Goal: Information Seeking & Learning: Find specific fact

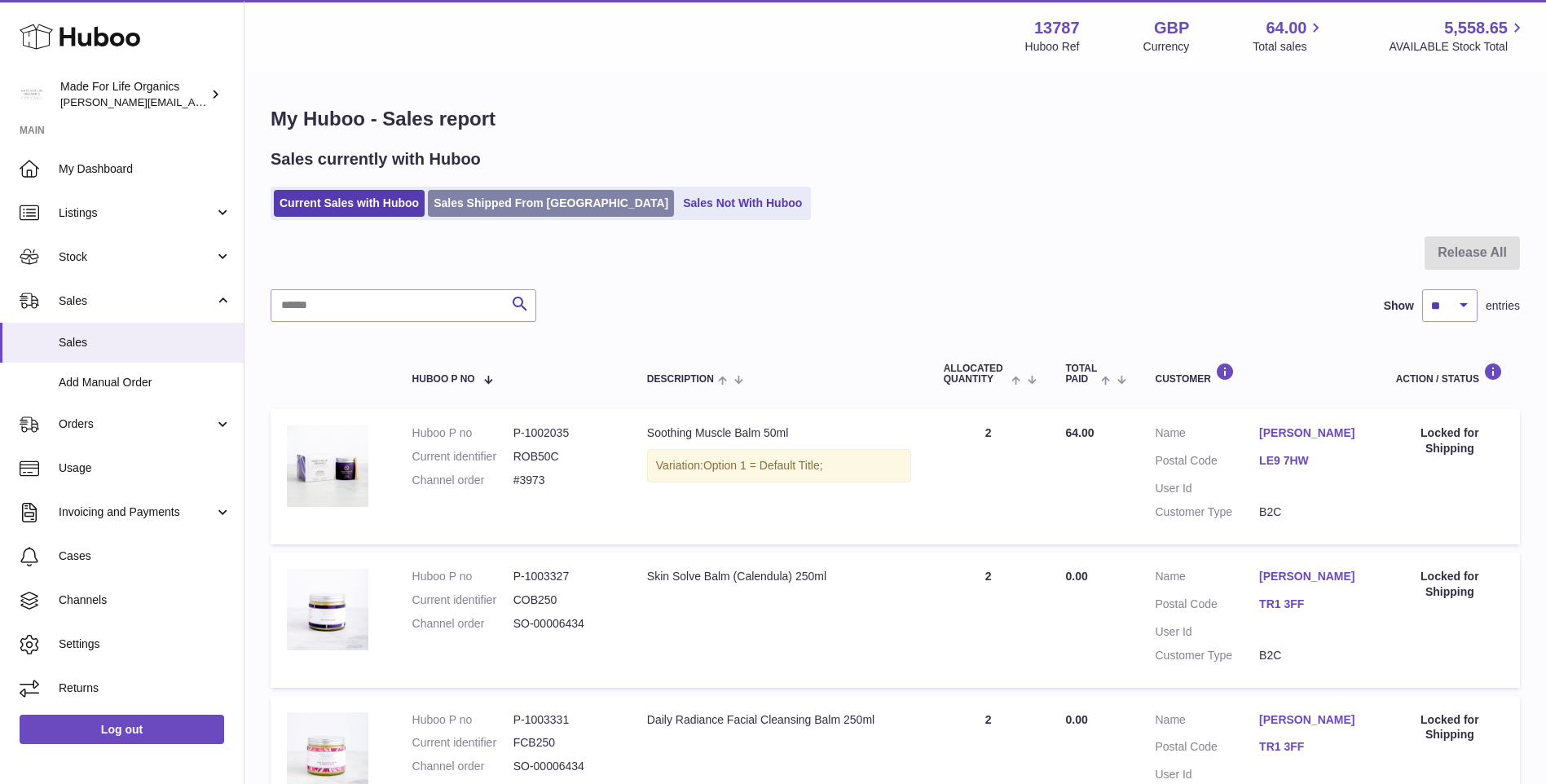
click at [485, 193] on link "Sales Shipped From [GEOGRAPHIC_DATA]" at bounding box center [550, 203] width 246 height 27
click at [500, 201] on link "Sales Shipped From [GEOGRAPHIC_DATA]" at bounding box center [550, 203] width 246 height 27
click at [416, 302] on input "text" at bounding box center [403, 305] width 266 height 32
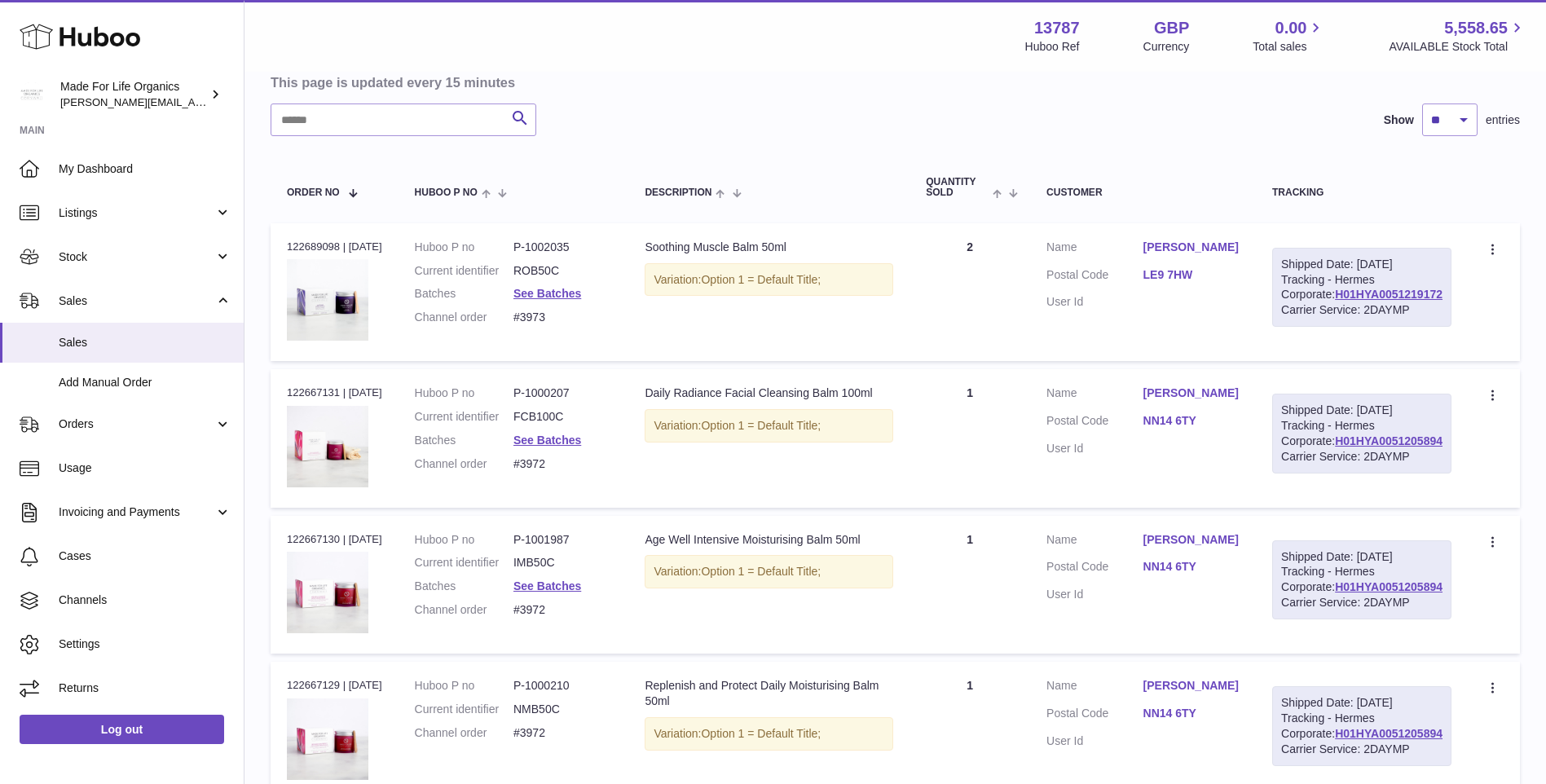
scroll to position [244, 0]
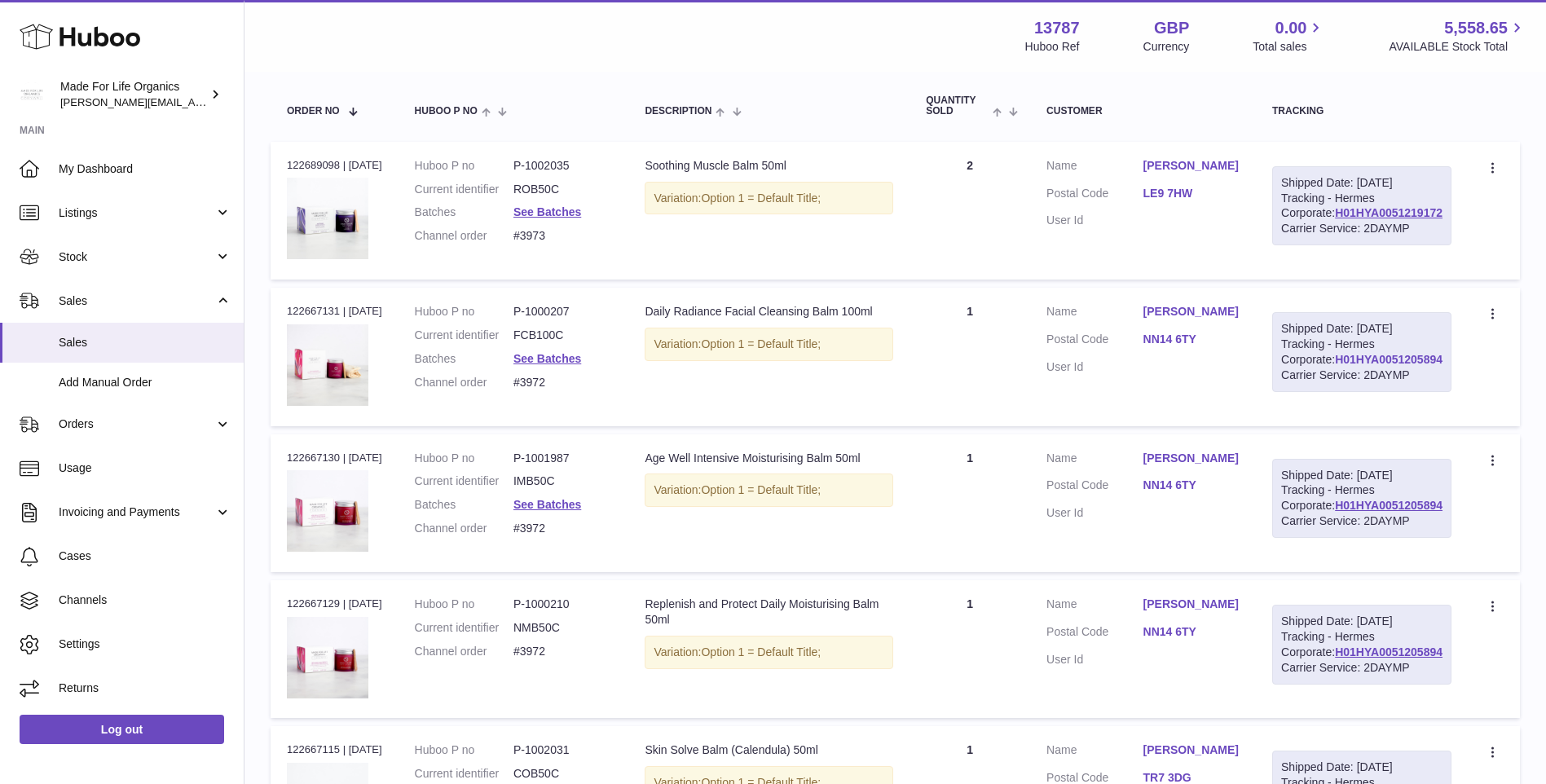
click at [1408, 366] on link "H01HYA0051205894" at bounding box center [1388, 359] width 108 height 13
click at [1368, 366] on link "H01HYA0051205894" at bounding box center [1388, 359] width 108 height 13
click at [1407, 366] on link "H01HYA0051205894" at bounding box center [1388, 359] width 108 height 13
drag, startPoint x: 1444, startPoint y: 426, endPoint x: 1338, endPoint y: 427, distance: 106.0
click at [1338, 392] on div "Shipped Date: [DATE] Tracking - Hermes Corporate: H01HYA0051205894 Carrier Serv…" at bounding box center [1362, 352] width 179 height 80
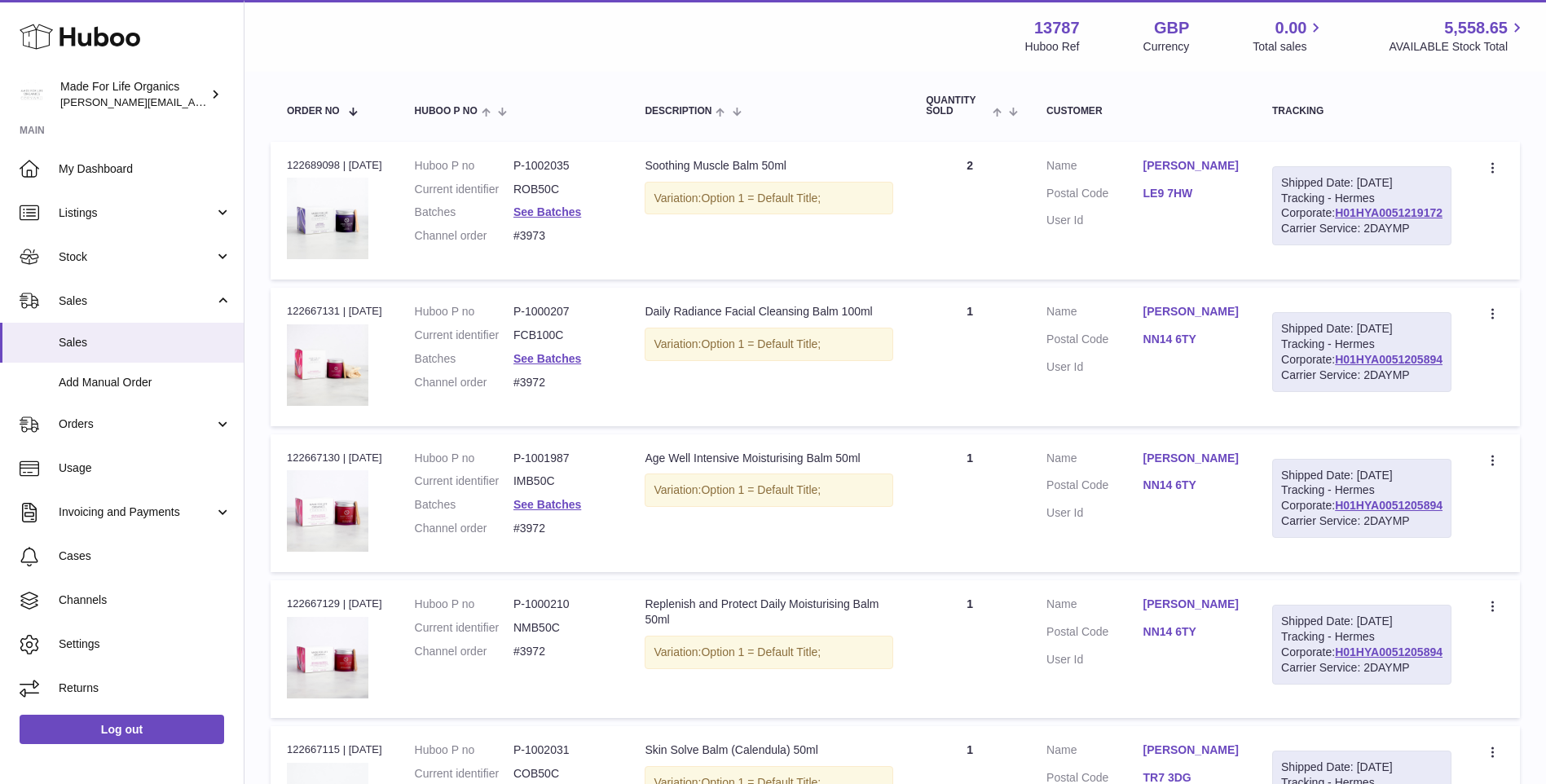
copy link "H01HYA0051205894"
click at [1256, 334] on td "Customer Name [PERSON_NAME] Postal Code NN14 6TY User Id" at bounding box center [1143, 356] width 226 height 137
click at [1218, 347] on link "NN14 6TY" at bounding box center [1191, 339] width 96 height 16
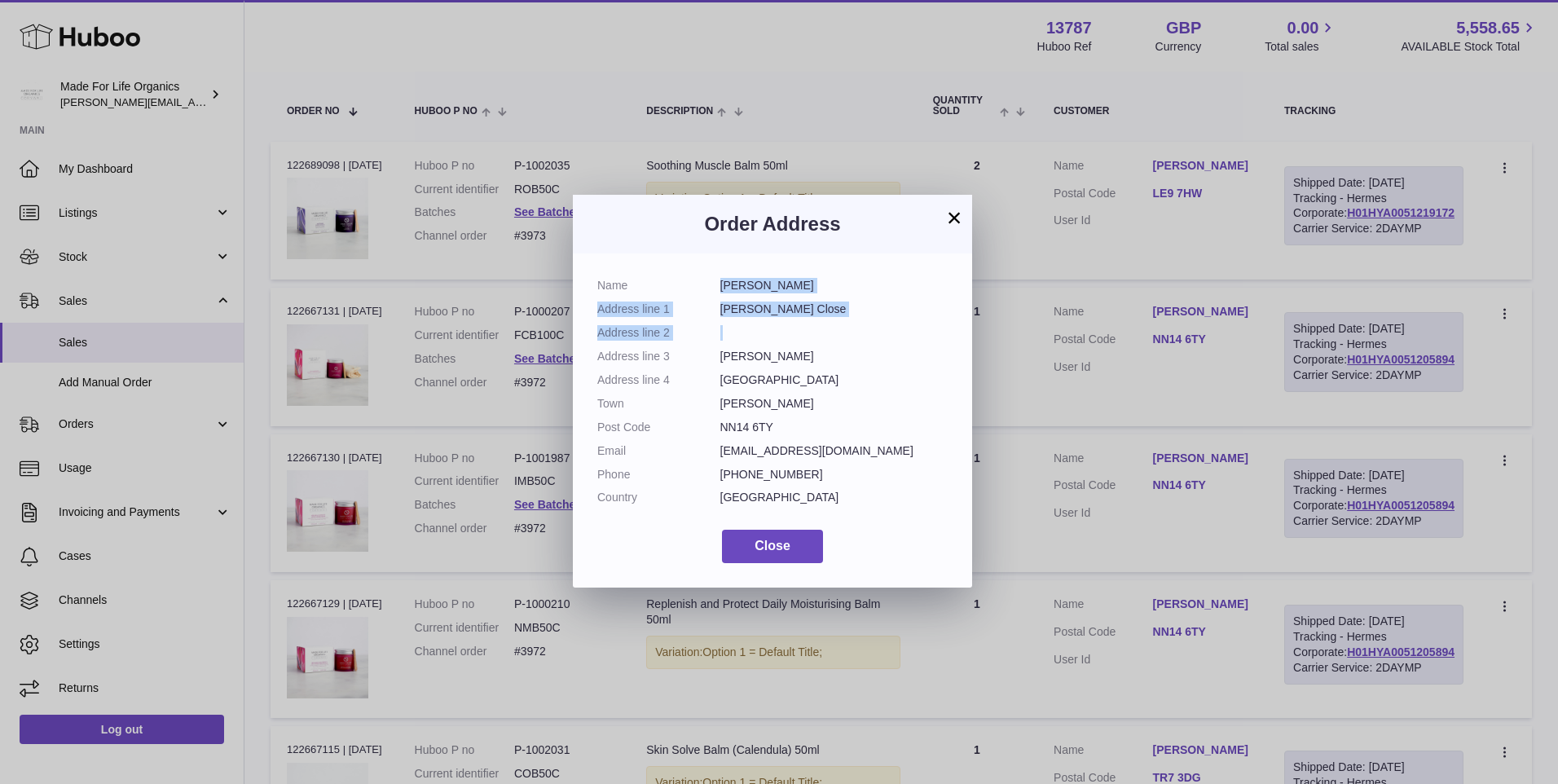
drag, startPoint x: 722, startPoint y: 283, endPoint x: 795, endPoint y: 365, distance: 109.8
click at [795, 365] on dl "Name [PERSON_NAME] Address line 1 [PERSON_NAME] Close Address line 2 Address li…" at bounding box center [772, 395] width 351 height 236
drag, startPoint x: 795, startPoint y: 365, endPoint x: 796, endPoint y: 404, distance: 39.0
click at [796, 402] on dl "Name [PERSON_NAME] Address line 1 [PERSON_NAME] Close Address line 2 Address li…" at bounding box center [772, 395] width 351 height 236
click at [799, 353] on dd "[PERSON_NAME]" at bounding box center [835, 357] width 228 height 16
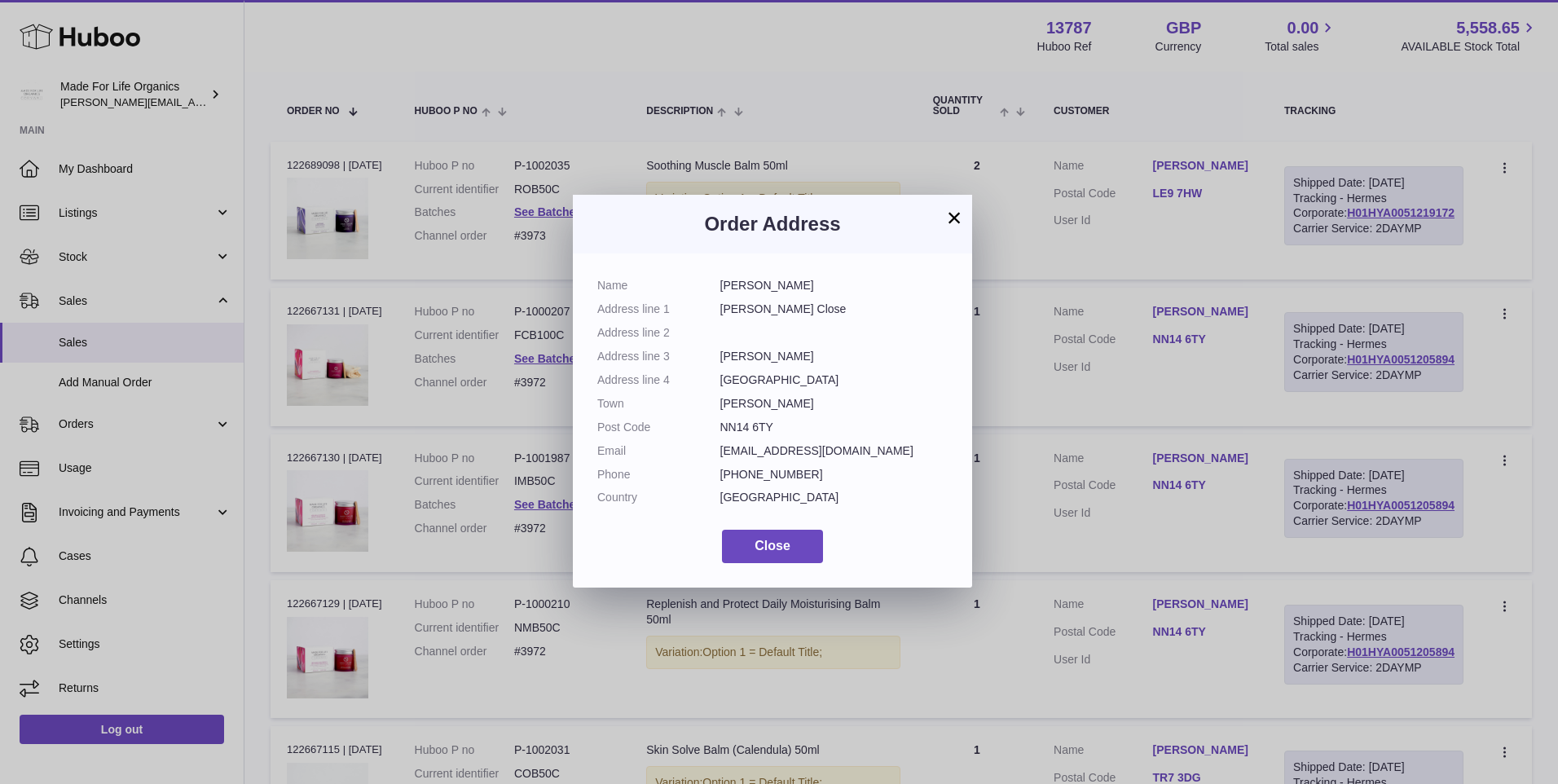
click at [771, 422] on dd "NN14 6TY" at bounding box center [835, 427] width 228 height 16
drag, startPoint x: 771, startPoint y: 422, endPoint x: 720, endPoint y: 287, distance: 144.3
click at [720, 287] on dl "Name [PERSON_NAME] Address line 1 [PERSON_NAME] Close Address line 2 Address li…" at bounding box center [772, 395] width 351 height 236
click at [721, 287] on dd "[PERSON_NAME]" at bounding box center [835, 285] width 228 height 16
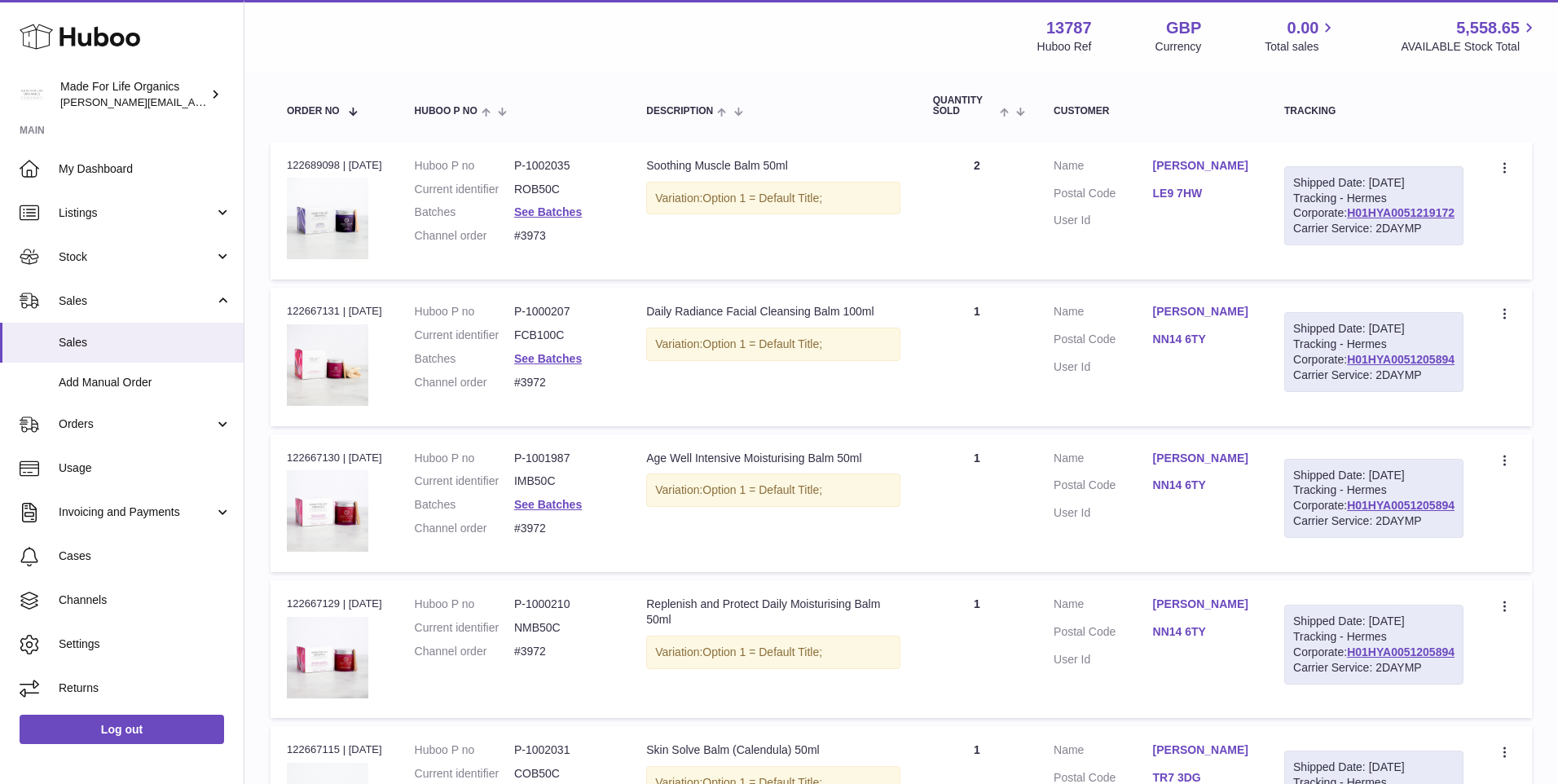
click at [1297, 446] on div "× Order Address Name [PERSON_NAME] Address line 1 [PERSON_NAME] Close Address l…" at bounding box center [779, 392] width 1558 height 784
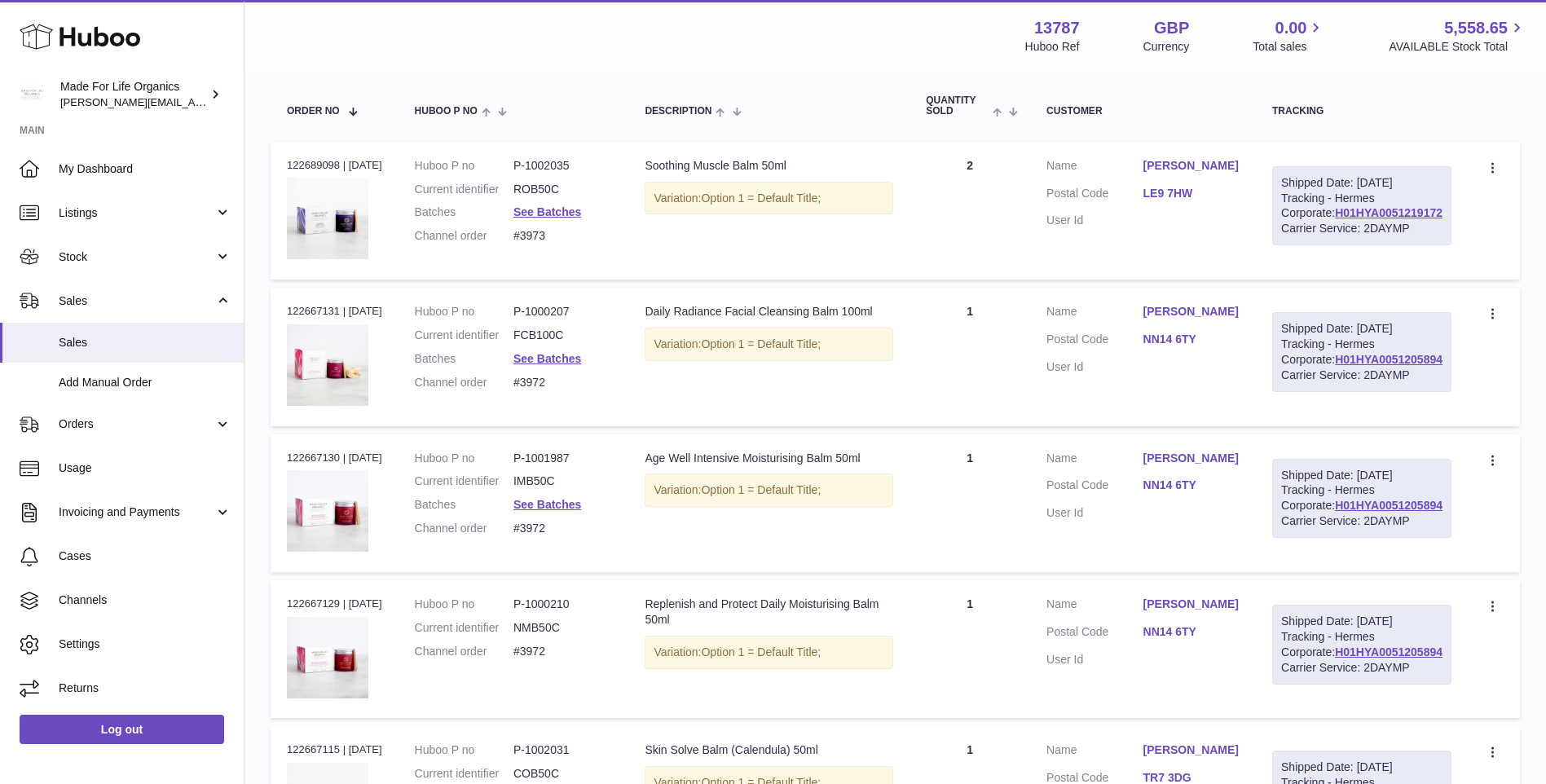
click at [1198, 347] on link "NN14 6TY" at bounding box center [1191, 339] width 96 height 16
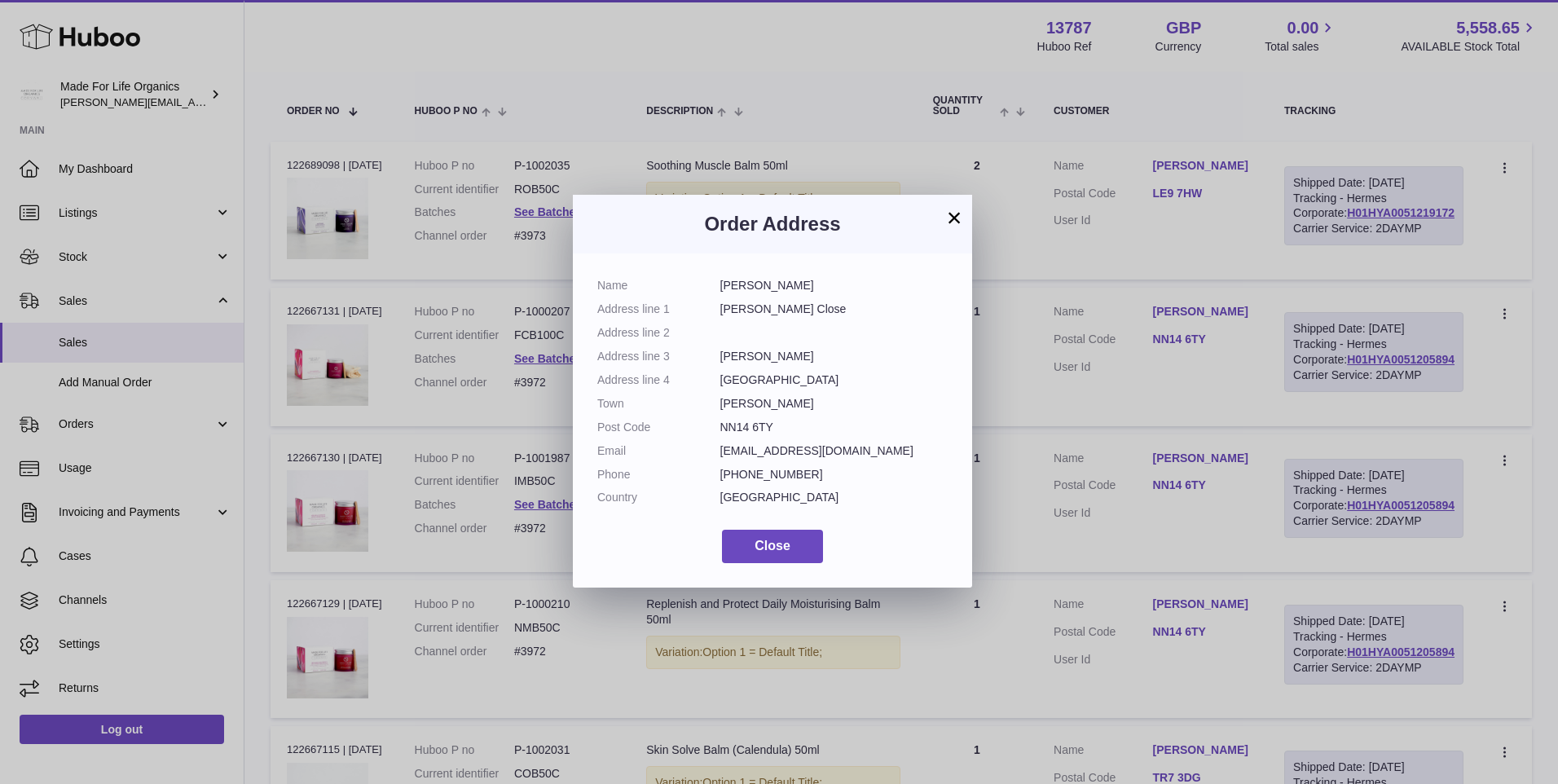
click at [722, 308] on dd "[PERSON_NAME] Close" at bounding box center [835, 309] width 228 height 16
copy dl "[PERSON_NAME] Close"
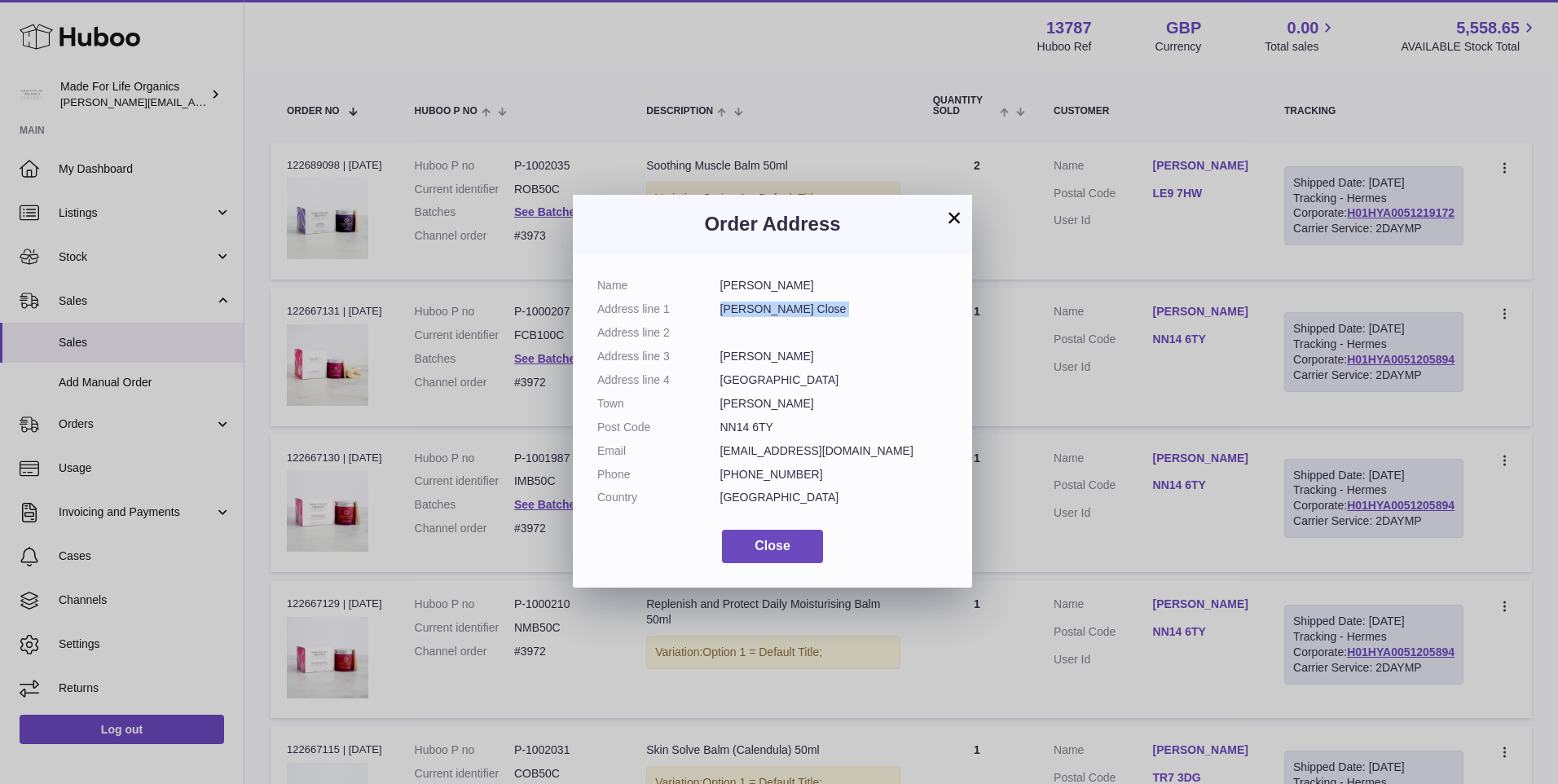
click at [1306, 424] on div "× Order Address Name [PERSON_NAME] Address line 1 [PERSON_NAME] Close Address l…" at bounding box center [779, 392] width 1558 height 784
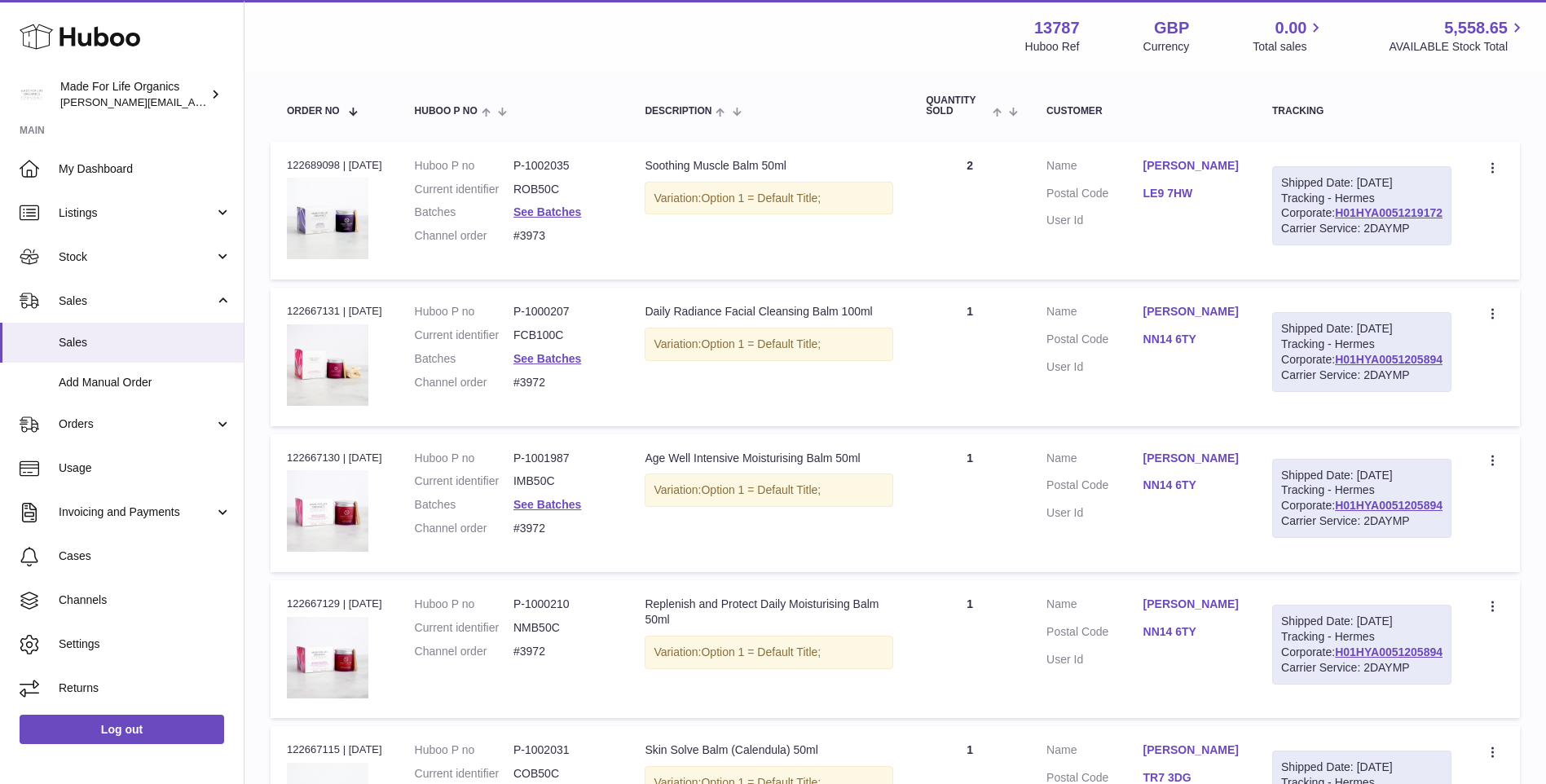
click at [1213, 347] on link "NN14 6TY" at bounding box center [1191, 339] width 96 height 16
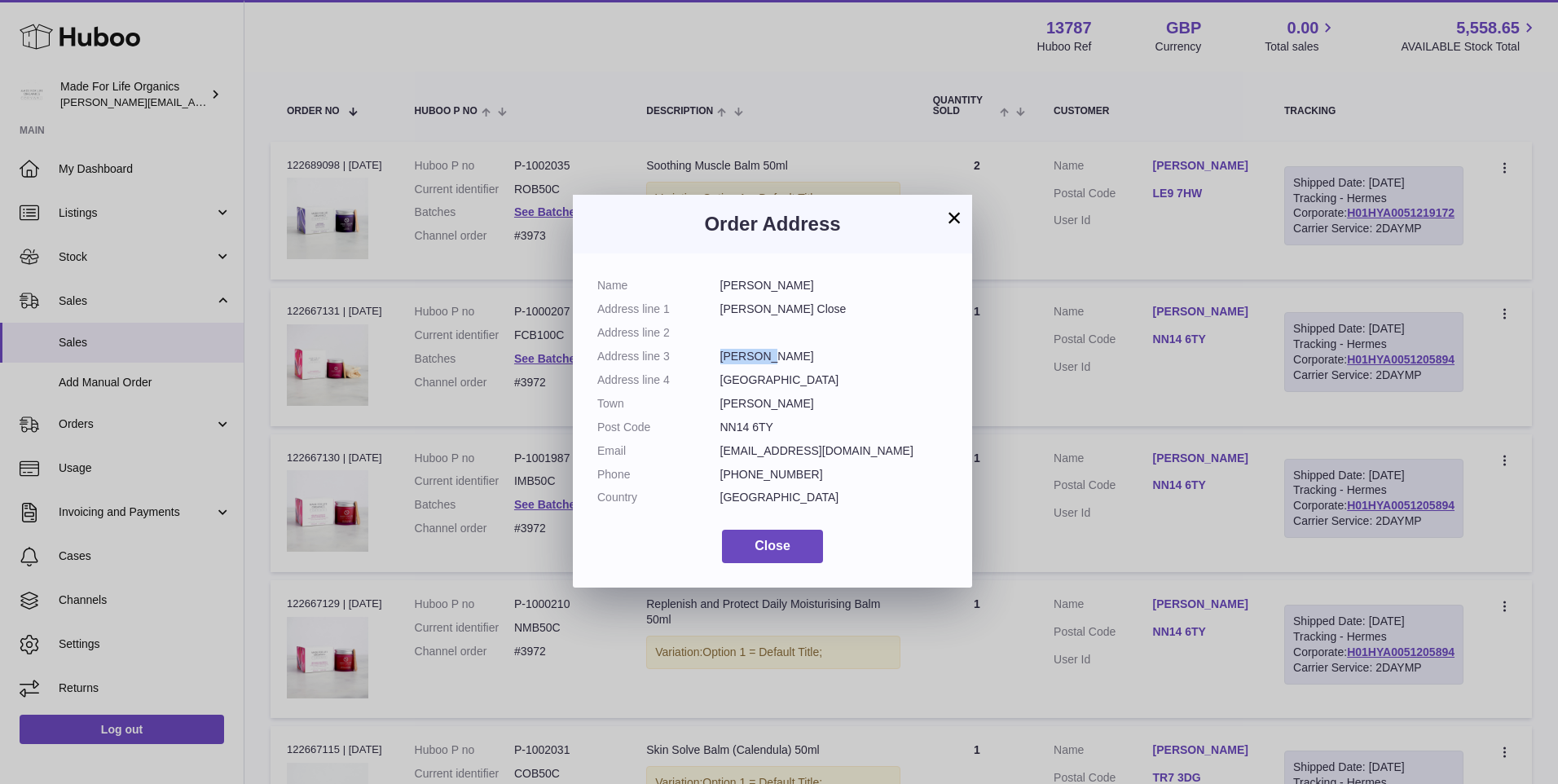
drag, startPoint x: 722, startPoint y: 357, endPoint x: 765, endPoint y: 356, distance: 43.0
click at [765, 356] on dd "[PERSON_NAME]" at bounding box center [835, 357] width 228 height 16
copy dd "[PERSON_NAME]"
click at [1301, 381] on div "× Order Address Name [PERSON_NAME] Address line 1 [PERSON_NAME] Close Address l…" at bounding box center [779, 392] width 1558 height 784
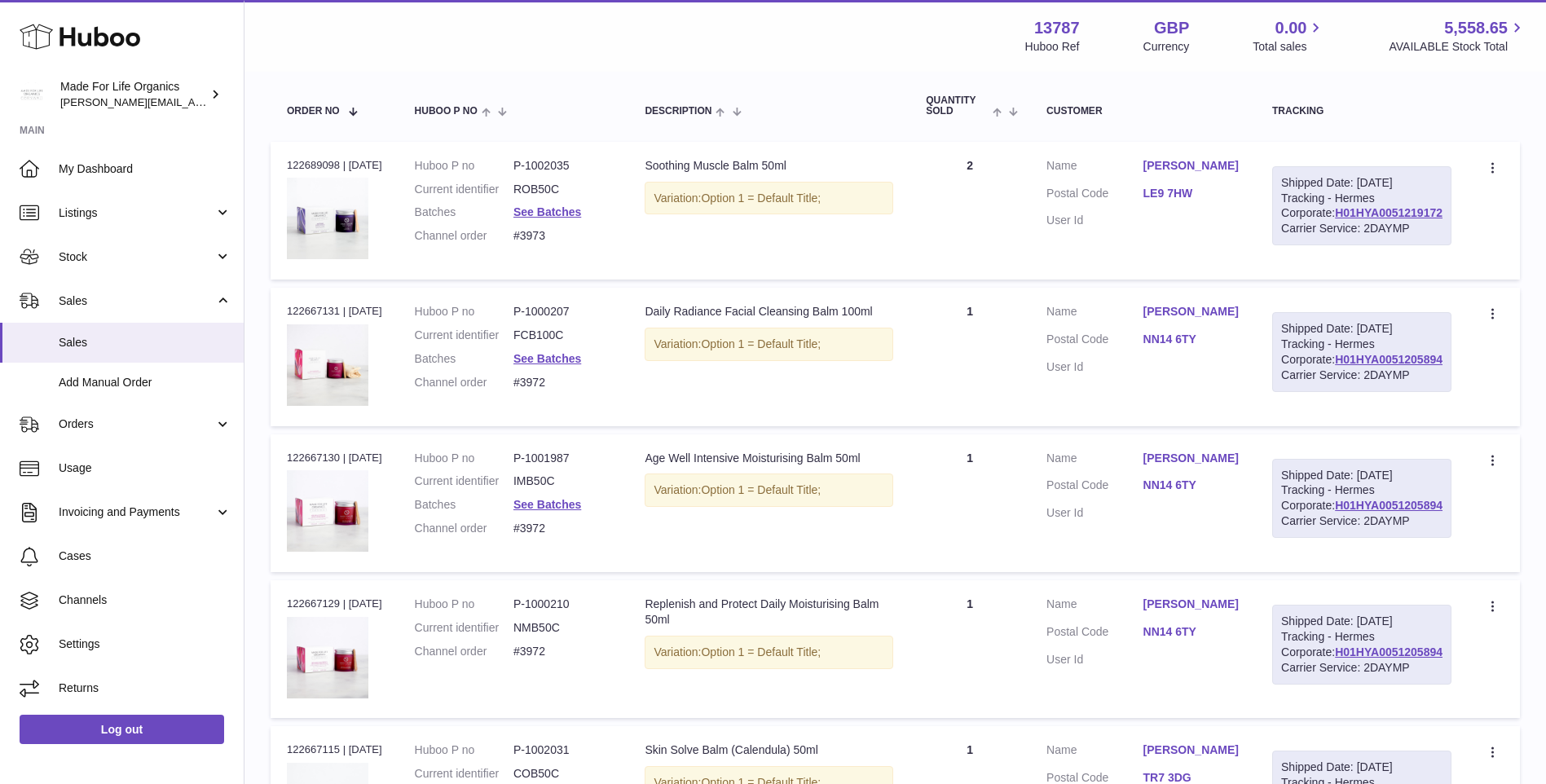
click at [1203, 347] on link "NN14 6TY" at bounding box center [1191, 339] width 96 height 16
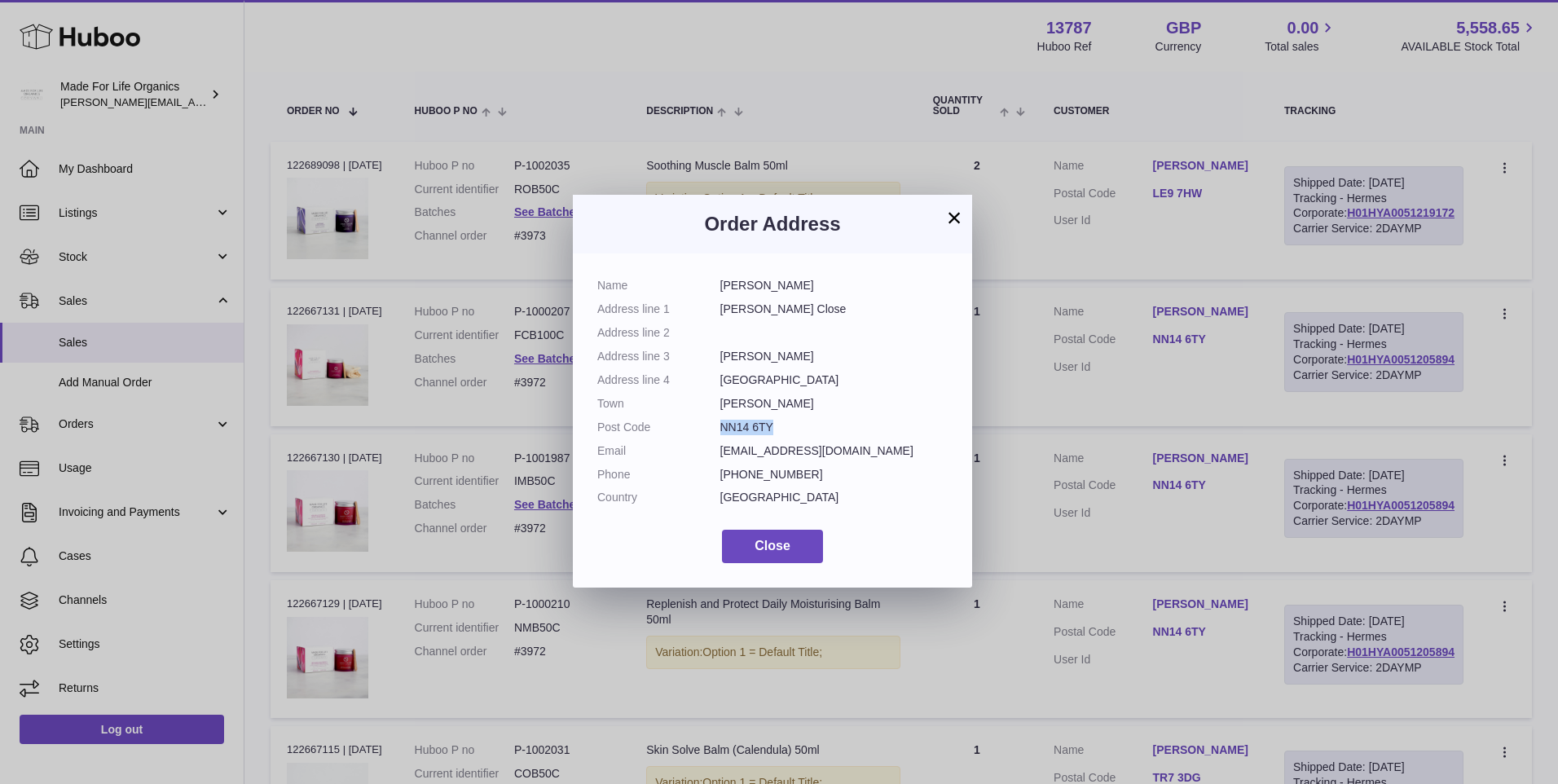
drag, startPoint x: 722, startPoint y: 427, endPoint x: 772, endPoint y: 429, distance: 50.0
click at [772, 429] on dd "NN14 6TY" at bounding box center [835, 427] width 228 height 16
copy dd "NN14 6TY"
drag, startPoint x: 785, startPoint y: 549, endPoint x: 591, endPoint y: 265, distance: 343.9
click at [786, 548] on span "Close" at bounding box center [772, 545] width 36 height 14
